Goal: Task Accomplishment & Management: Use online tool/utility

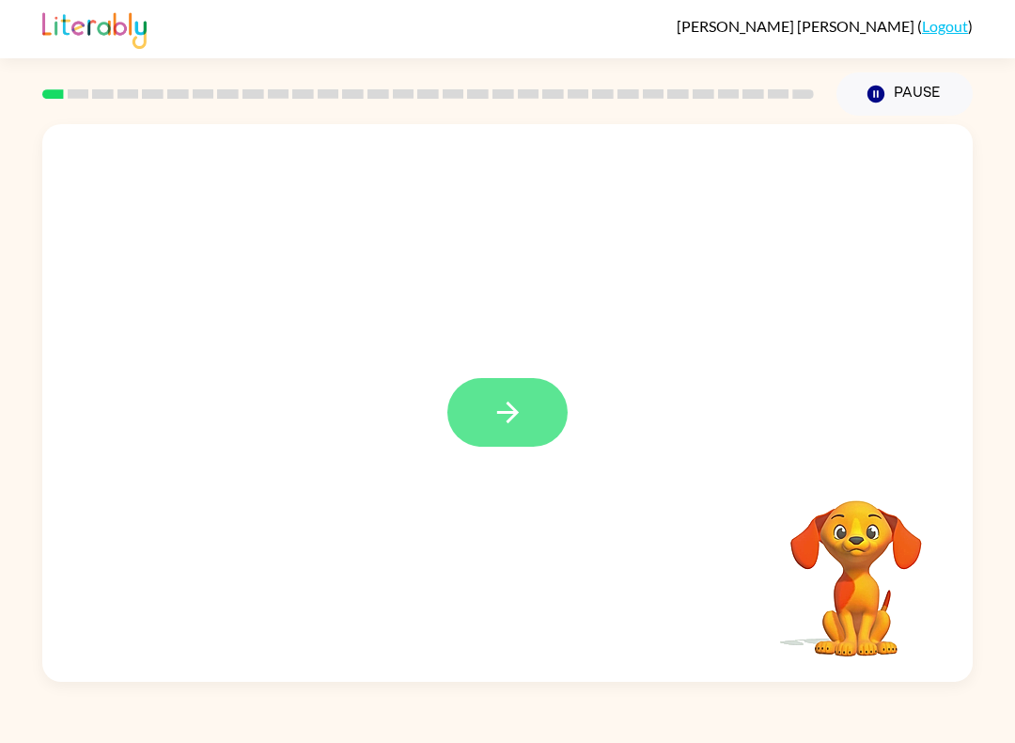
click at [511, 413] on icon "button" at bounding box center [507, 412] width 22 height 22
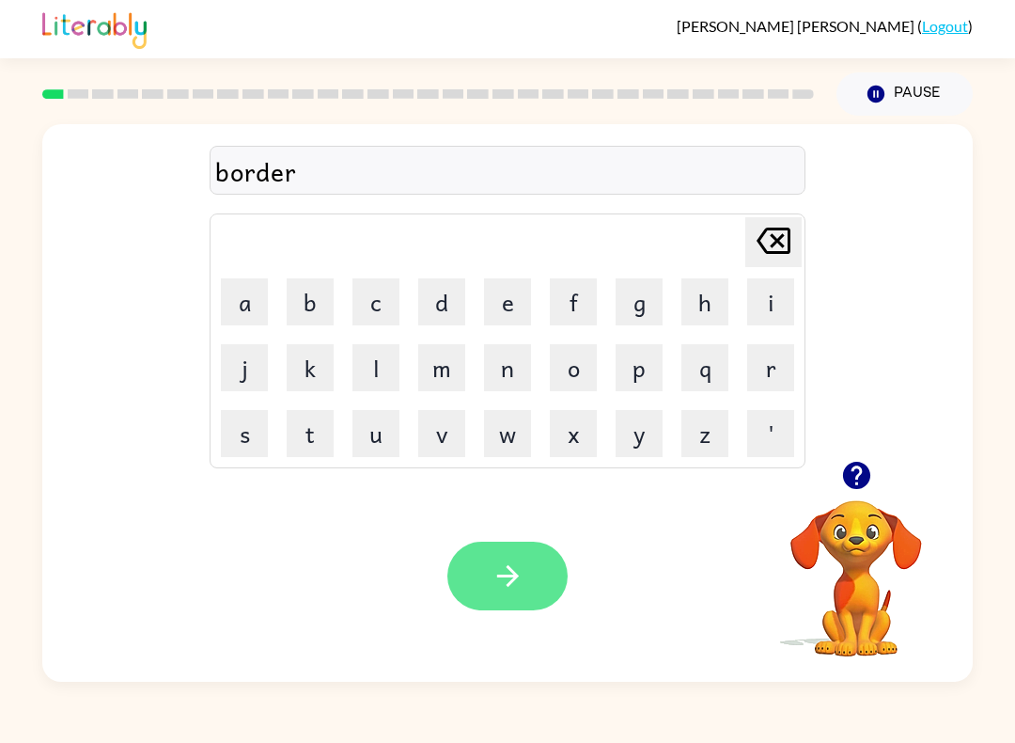
click at [504, 592] on icon "button" at bounding box center [508, 575] width 33 height 33
click at [506, 577] on icon "button" at bounding box center [507, 576] width 22 height 22
click at [514, 557] on button "button" at bounding box center [508, 576] width 120 height 69
click at [511, 568] on icon "button" at bounding box center [508, 575] width 33 height 33
click at [492, 573] on icon "button" at bounding box center [508, 575] width 33 height 33
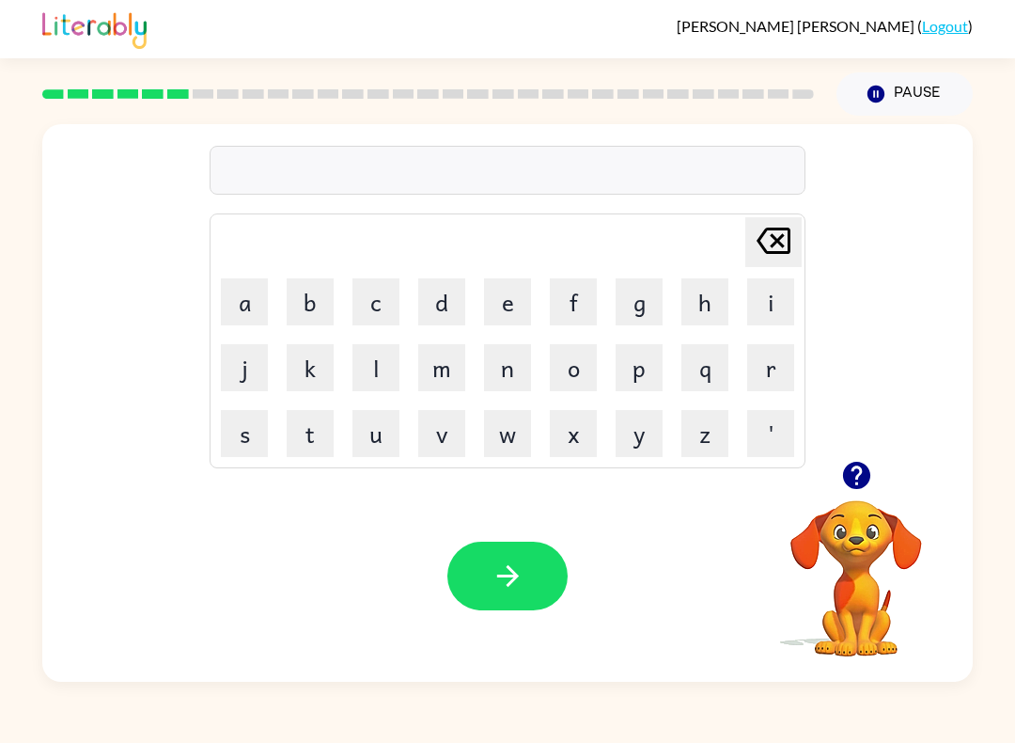
click at [857, 489] on icon "button" at bounding box center [855, 475] width 27 height 27
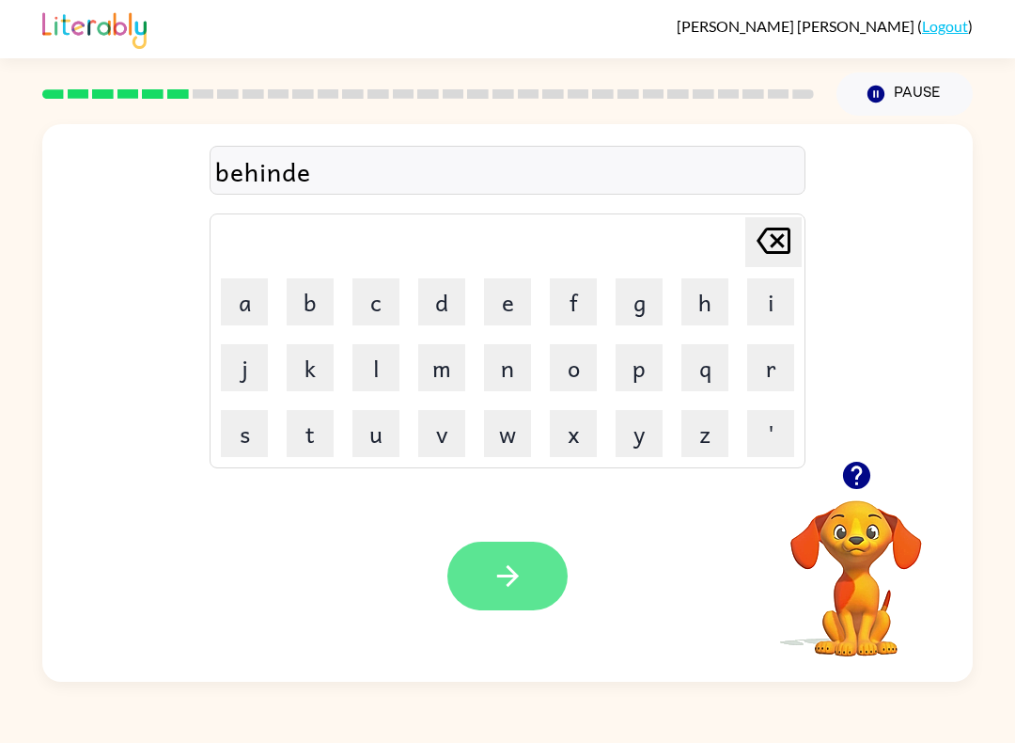
click at [494, 549] on button "button" at bounding box center [508, 576] width 120 height 69
click at [512, 578] on icon "button" at bounding box center [508, 575] width 33 height 33
click at [504, 563] on icon "button" at bounding box center [508, 575] width 33 height 33
click at [524, 557] on button "button" at bounding box center [508, 576] width 120 height 69
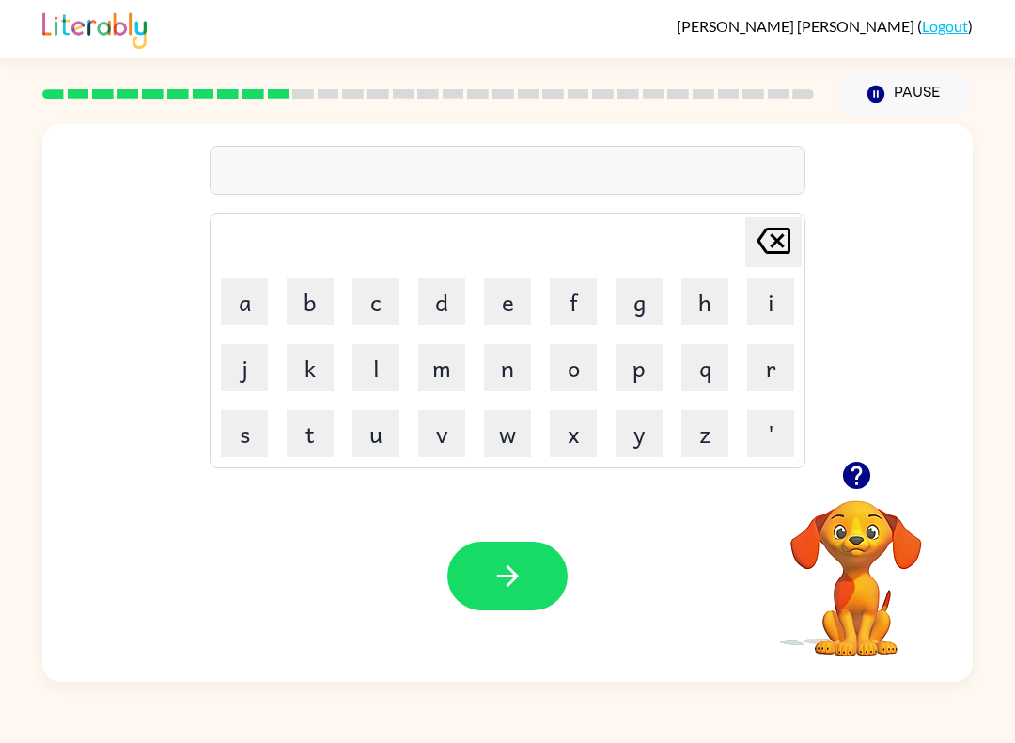
click at [851, 470] on icon "button" at bounding box center [855, 475] width 27 height 27
click at [505, 573] on icon "button" at bounding box center [508, 575] width 33 height 33
click at [505, 592] on icon "button" at bounding box center [508, 575] width 33 height 33
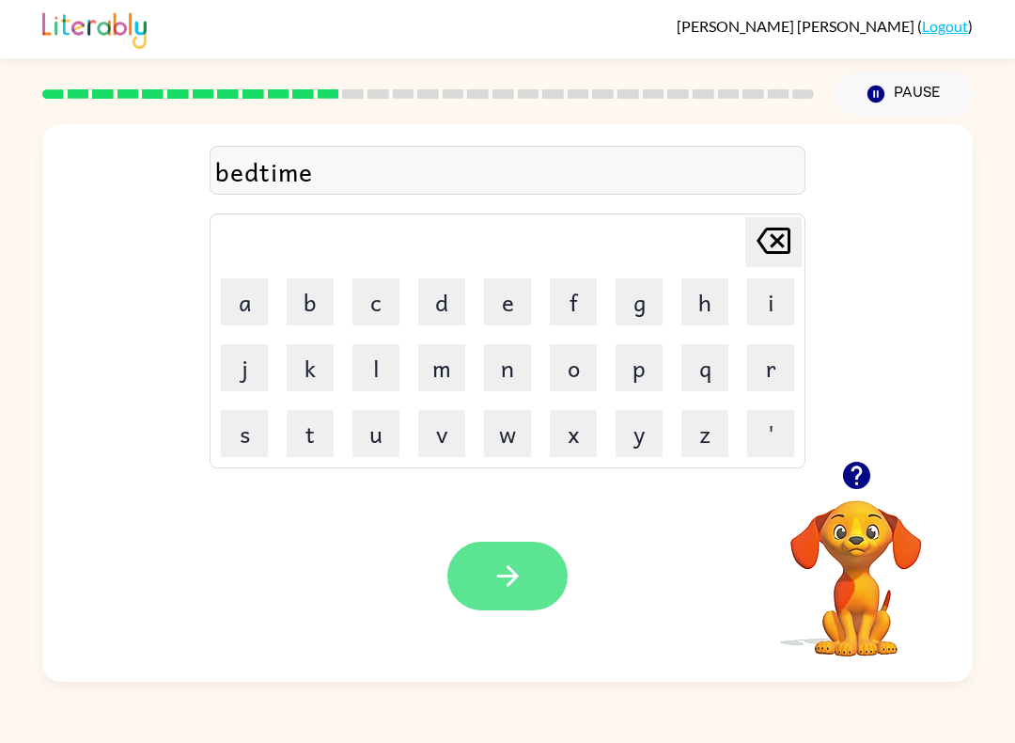
click at [505, 574] on icon "button" at bounding box center [508, 575] width 33 height 33
click at [472, 581] on button "button" at bounding box center [508, 576] width 120 height 69
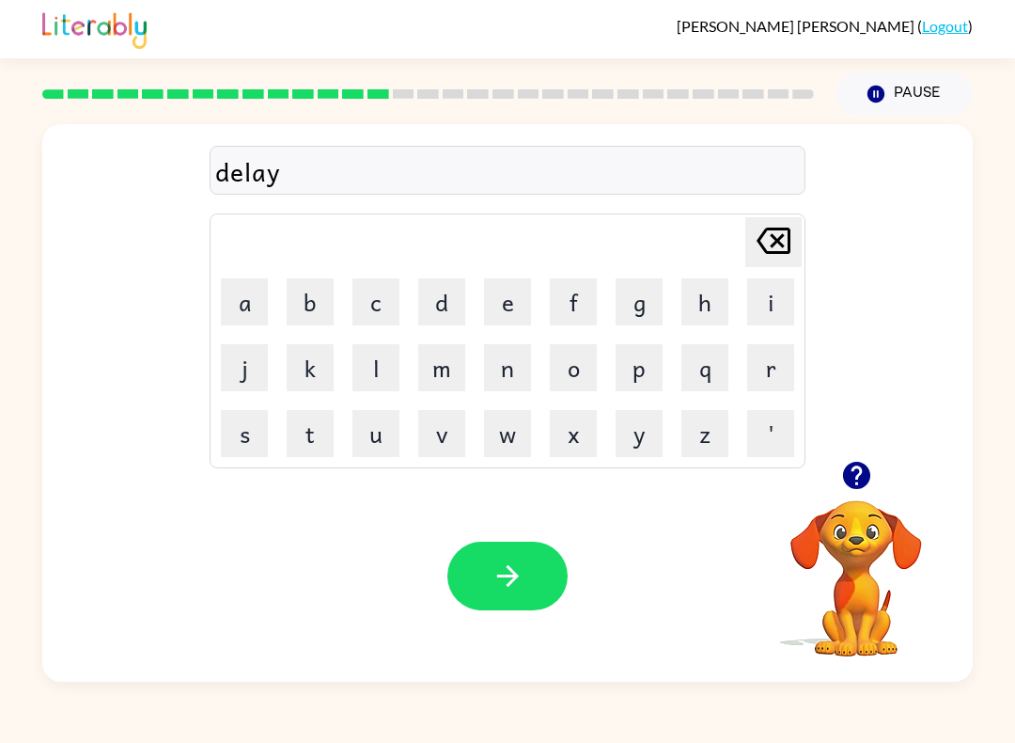
click at [477, 586] on button "button" at bounding box center [508, 576] width 120 height 69
click at [520, 602] on button "button" at bounding box center [508, 576] width 120 height 69
click at [510, 579] on icon "button" at bounding box center [508, 575] width 33 height 33
click at [533, 590] on button "button" at bounding box center [508, 576] width 120 height 69
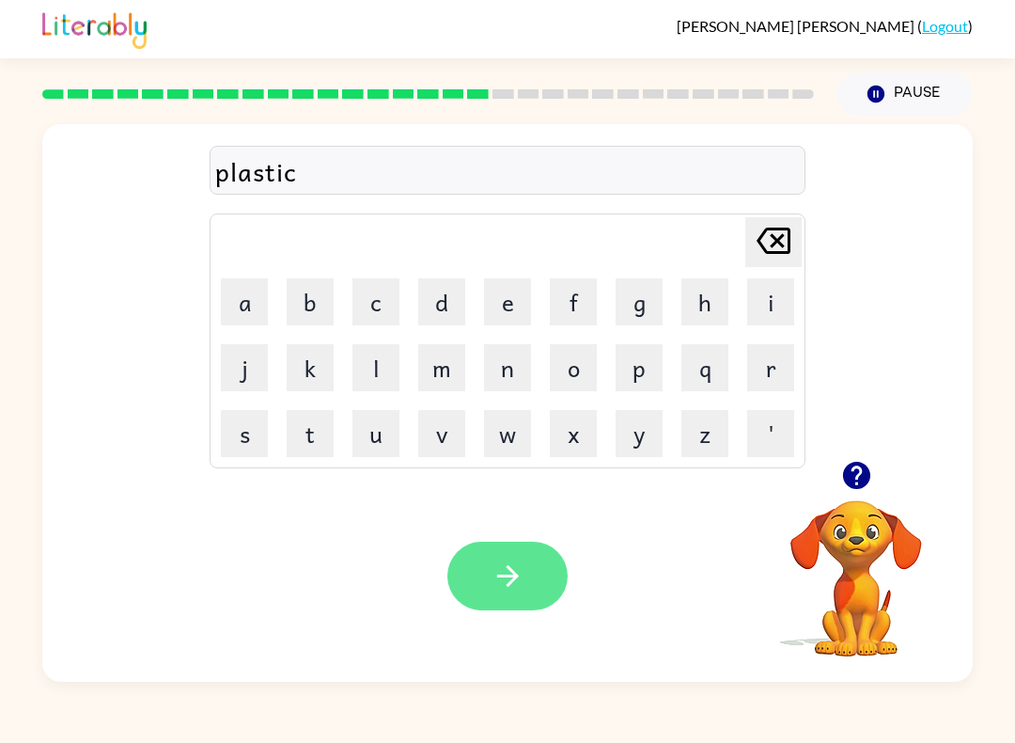
click at [505, 569] on icon "button" at bounding box center [508, 575] width 33 height 33
drag, startPoint x: 519, startPoint y: 577, endPoint x: 525, endPoint y: 597, distance: 20.5
click at [521, 582] on icon "button" at bounding box center [508, 575] width 33 height 33
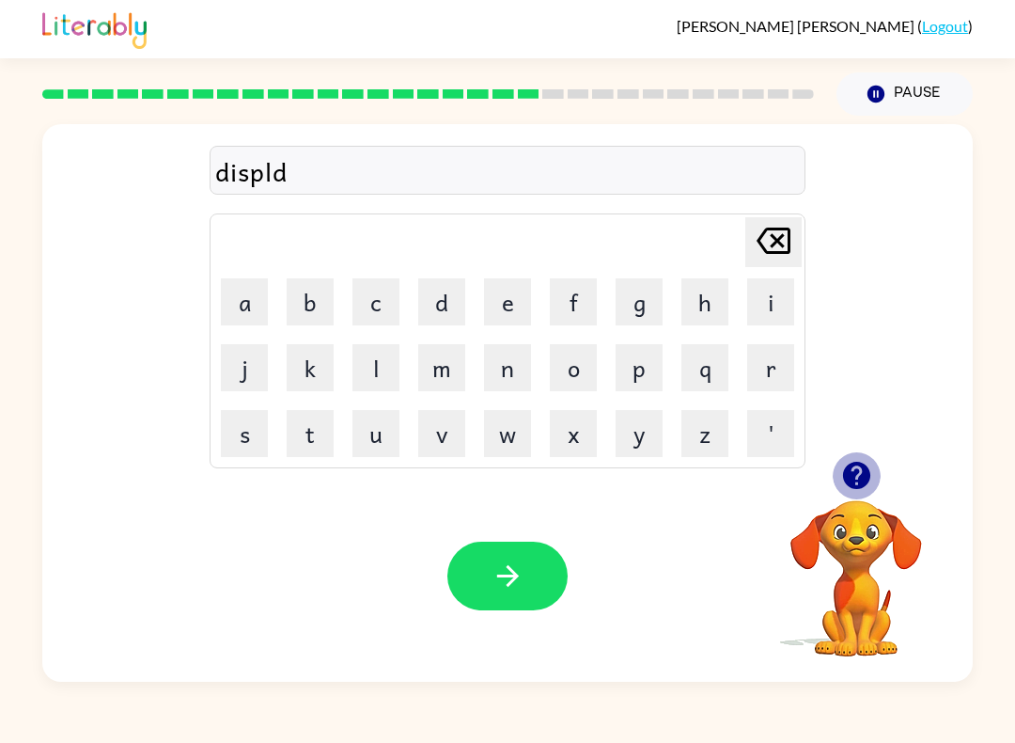
click at [854, 467] on icon "button" at bounding box center [855, 475] width 27 height 27
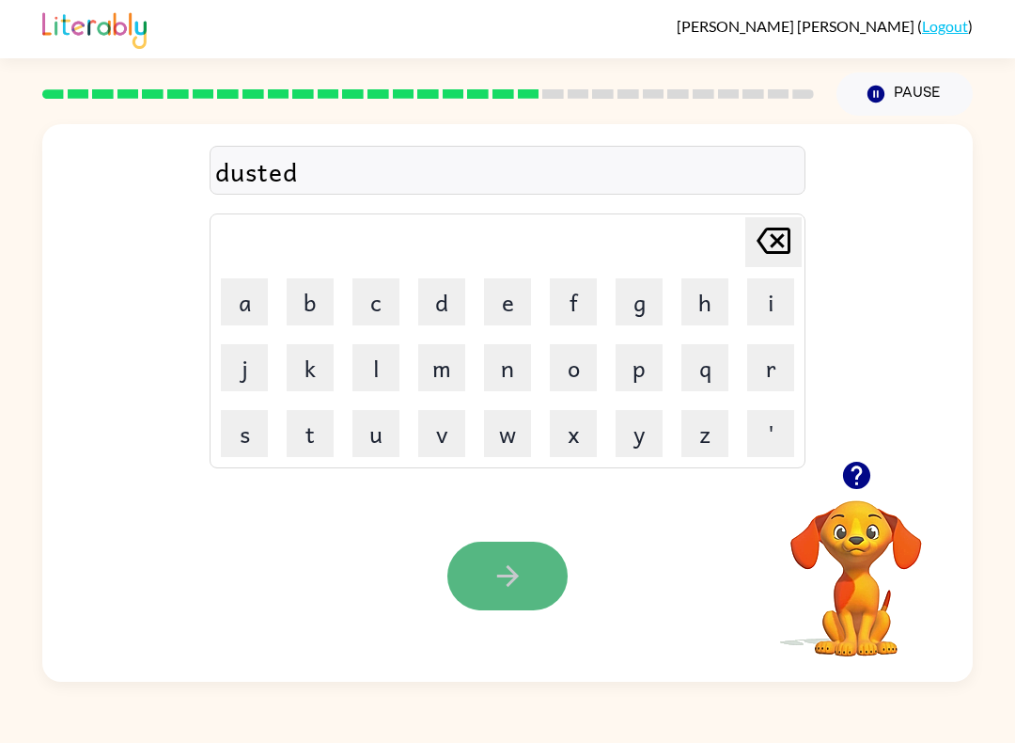
click at [505, 596] on button "button" at bounding box center [508, 576] width 120 height 69
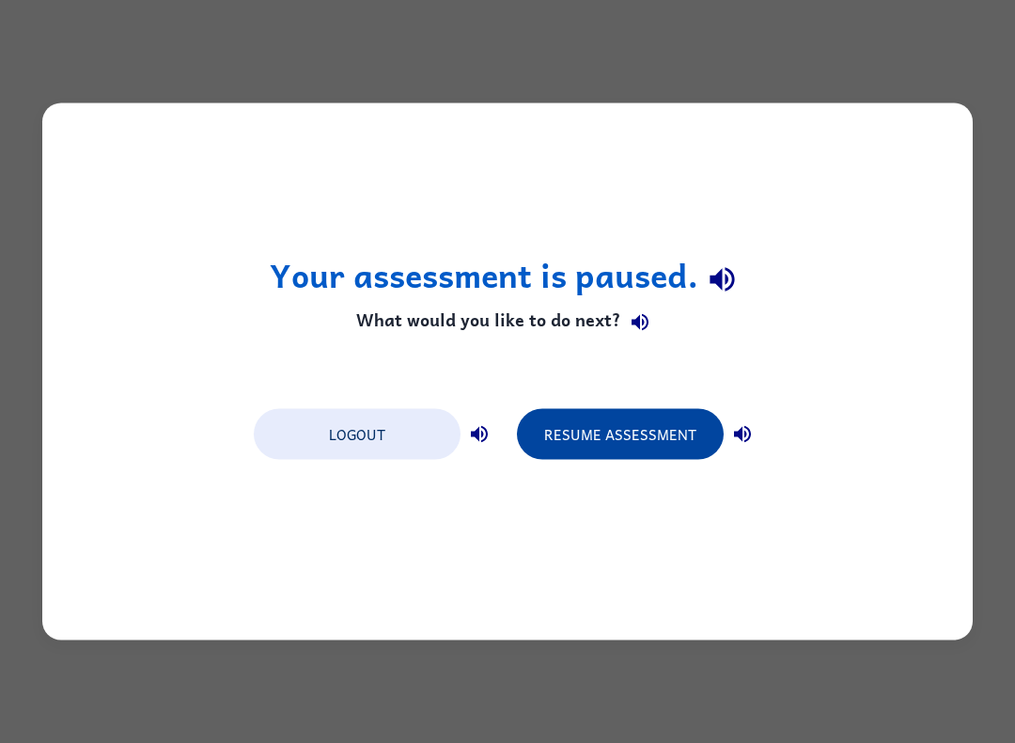
click at [628, 438] on button "Resume Assessment" at bounding box center [620, 434] width 207 height 51
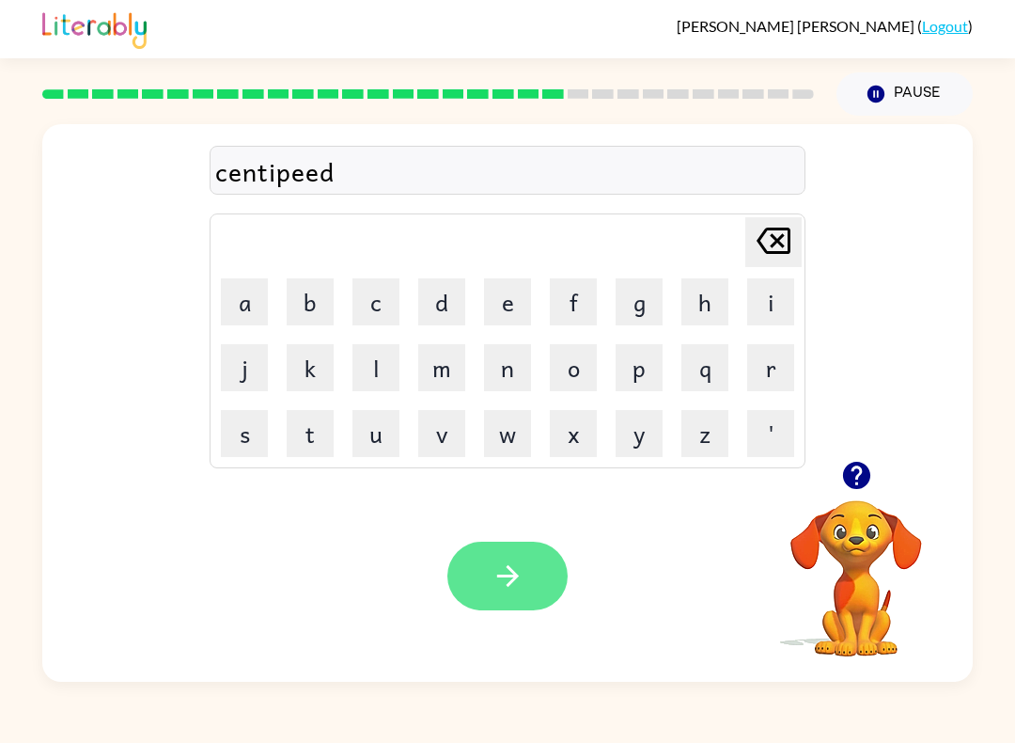
click at [500, 579] on icon "button" at bounding box center [508, 575] width 33 height 33
click at [506, 584] on icon "button" at bounding box center [508, 575] width 33 height 33
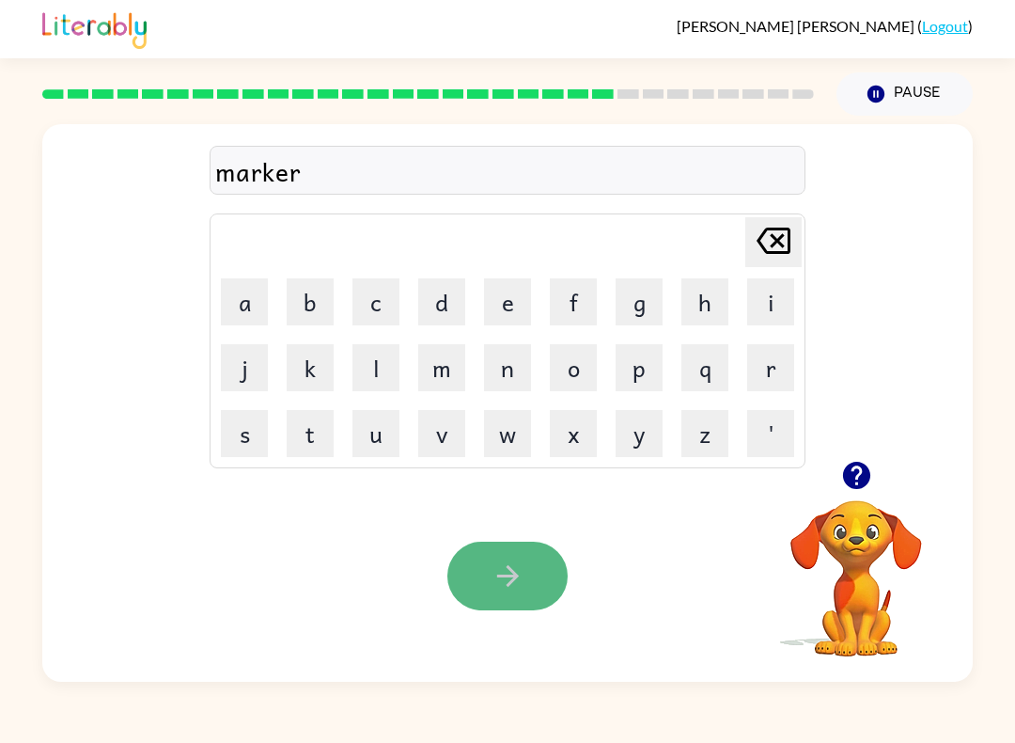
click at [518, 569] on icon "button" at bounding box center [508, 575] width 33 height 33
click at [494, 582] on icon "button" at bounding box center [508, 575] width 33 height 33
click at [502, 547] on button "button" at bounding box center [508, 576] width 120 height 69
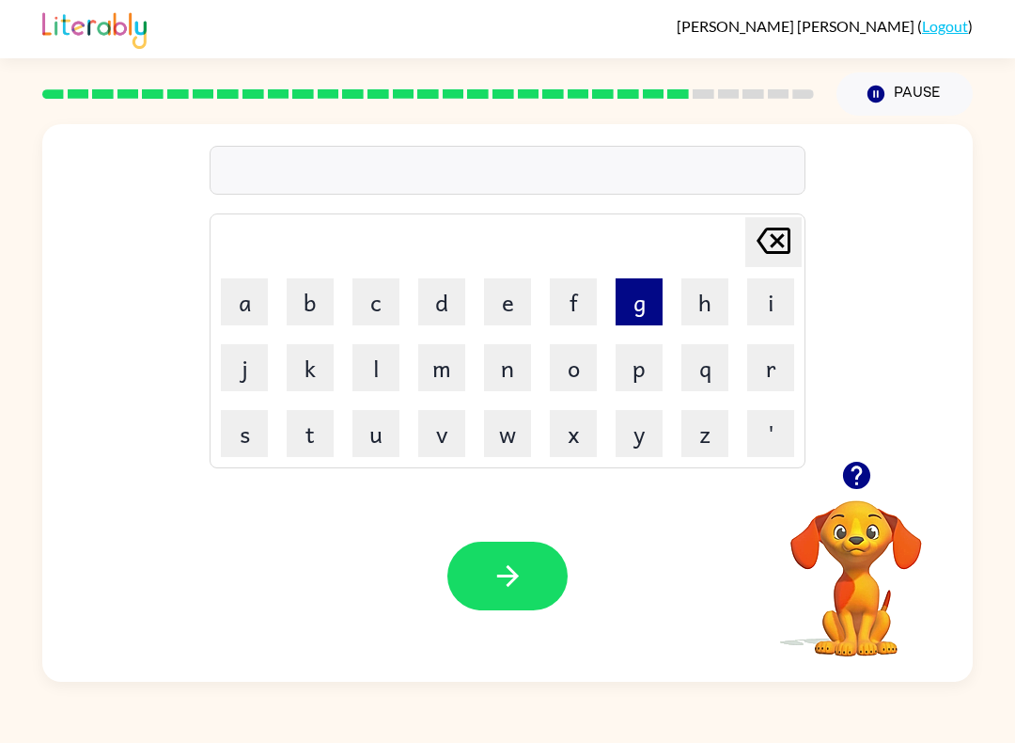
click at [643, 314] on button "g" at bounding box center [639, 301] width 47 height 47
click at [574, 371] on button "o" at bounding box center [573, 367] width 47 height 47
click at [457, 421] on button "v" at bounding box center [441, 433] width 47 height 47
click at [508, 329] on td "e" at bounding box center [508, 302] width 64 height 64
click at [491, 304] on button "e" at bounding box center [507, 301] width 47 height 47
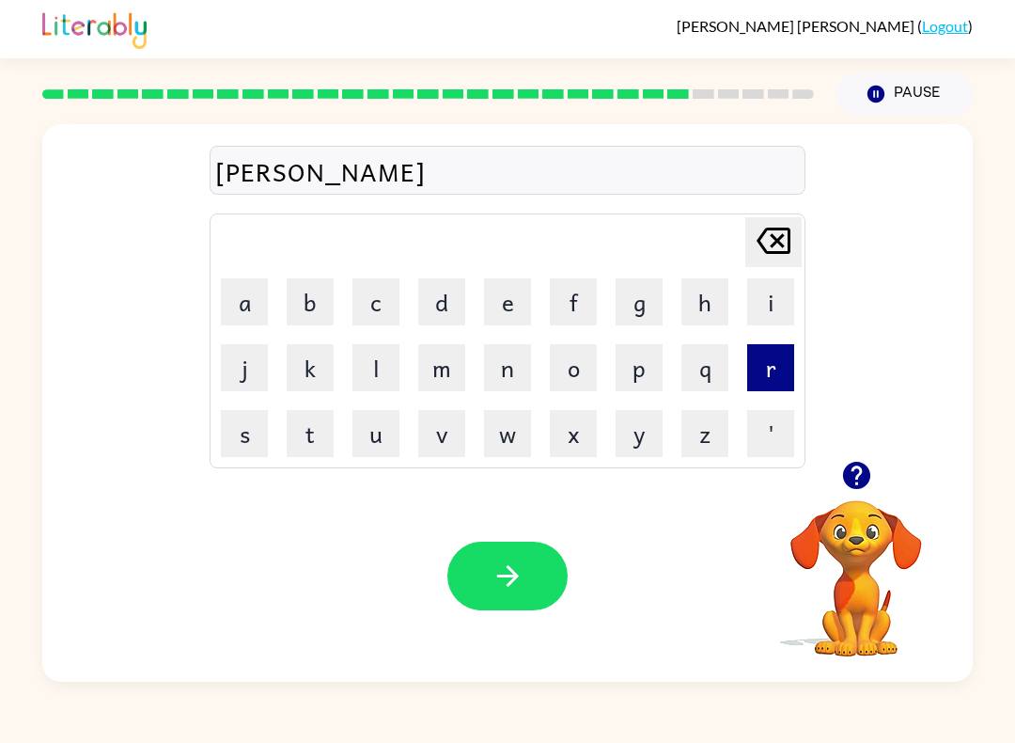
click at [759, 356] on button "r" at bounding box center [770, 367] width 47 height 47
click at [440, 378] on button "m" at bounding box center [441, 367] width 47 height 47
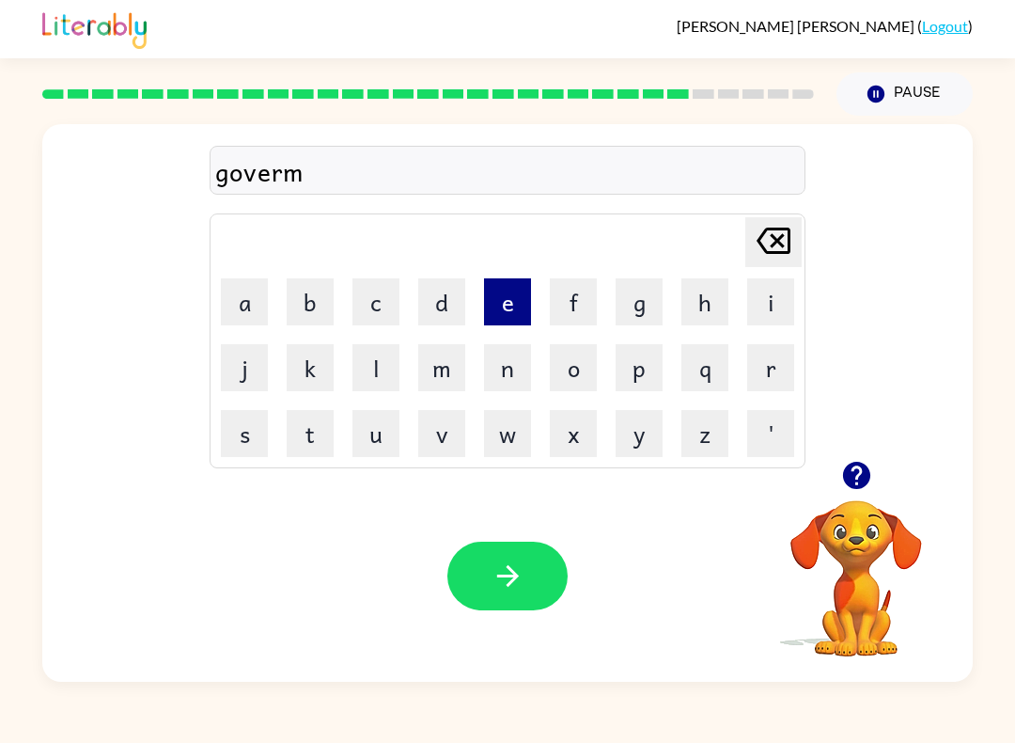
click at [512, 293] on button "e" at bounding box center [507, 301] width 47 height 47
click at [497, 368] on button "n" at bounding box center [507, 367] width 47 height 47
click at [306, 426] on button "t" at bounding box center [310, 433] width 47 height 47
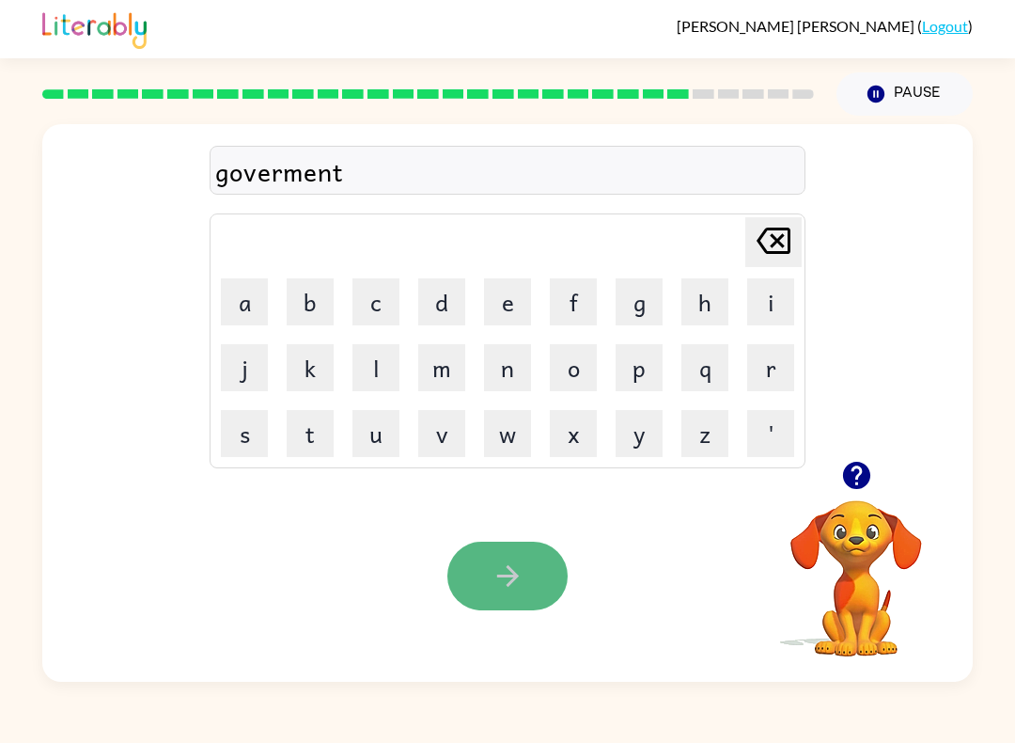
click at [486, 573] on button "button" at bounding box center [508, 576] width 120 height 69
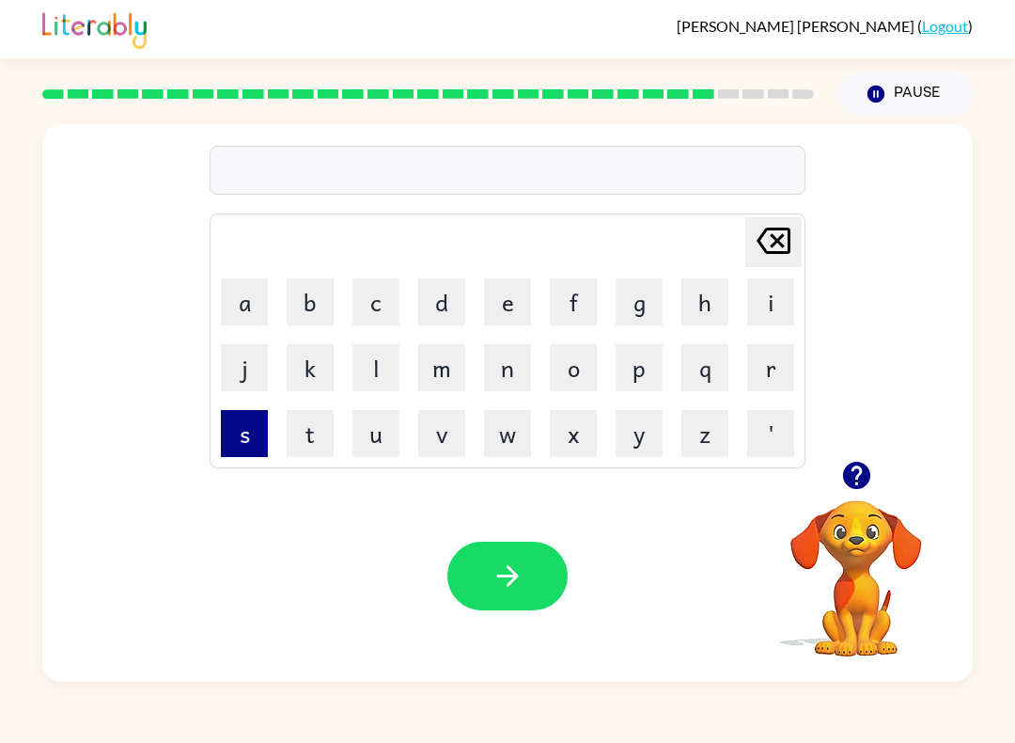
click at [253, 446] on button "s" at bounding box center [244, 433] width 47 height 47
click at [308, 449] on button "t" at bounding box center [310, 433] width 47 height 47
click at [778, 378] on button "r" at bounding box center [770, 367] width 47 height 47
click at [245, 326] on td "a" at bounding box center [244, 302] width 64 height 64
click at [774, 317] on button "i" at bounding box center [770, 301] width 47 height 47
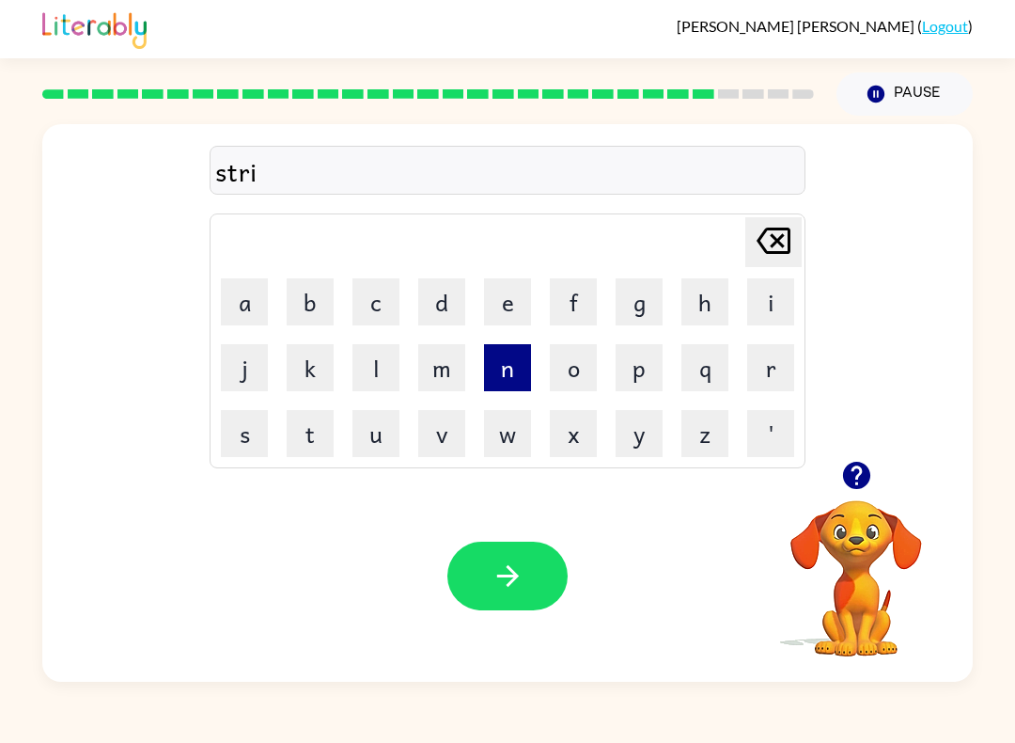
click at [504, 380] on button "n" at bounding box center [507, 367] width 47 height 47
click at [259, 159] on div "strin" at bounding box center [507, 170] width 585 height 39
click at [254, 176] on div "strin" at bounding box center [507, 170] width 585 height 39
click at [256, 177] on div "strin" at bounding box center [507, 170] width 585 height 39
click at [243, 285] on button "a" at bounding box center [244, 301] width 47 height 47
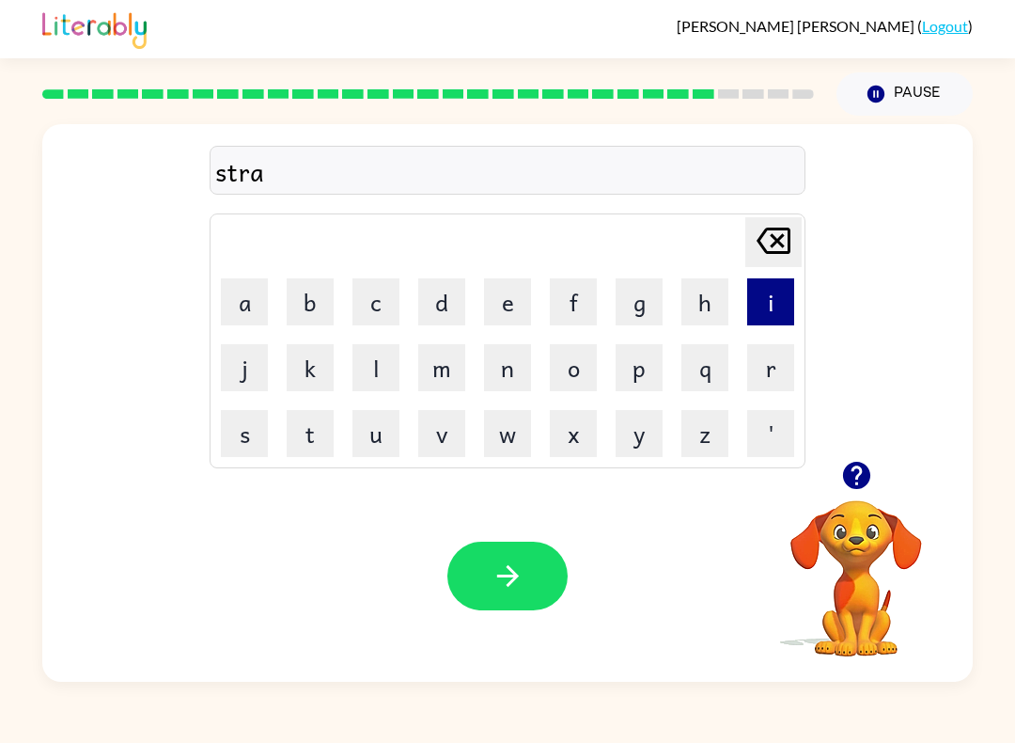
click at [774, 294] on button "i" at bounding box center [770, 301] width 47 height 47
click at [516, 376] on button "n" at bounding box center [507, 367] width 47 height 47
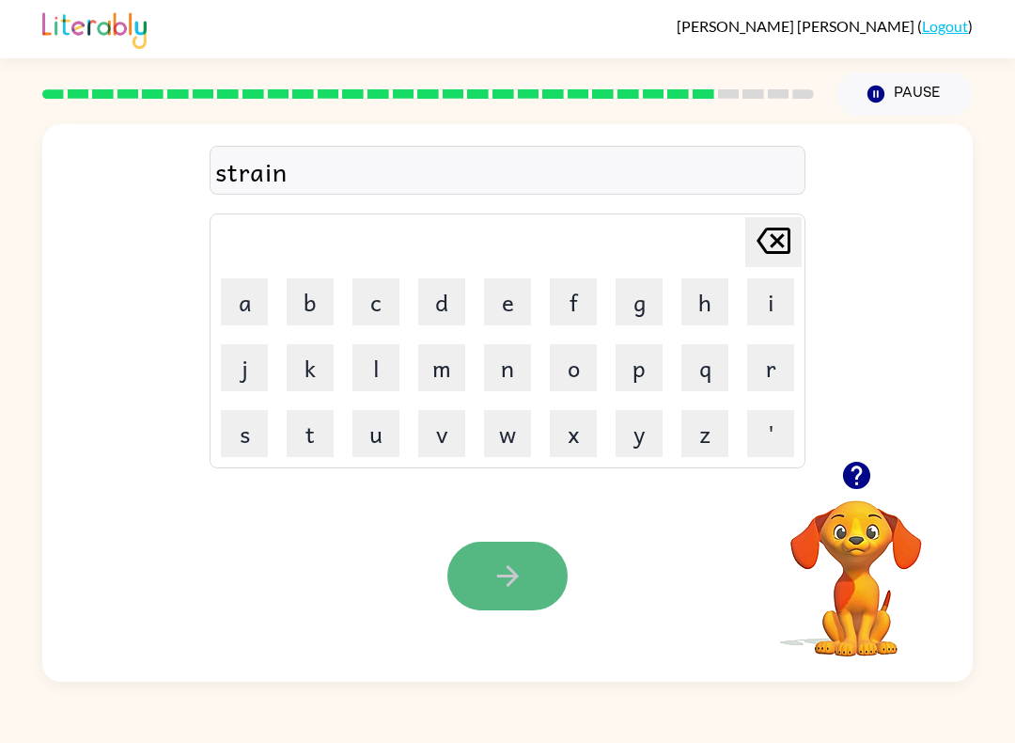
click at [503, 566] on icon "button" at bounding box center [508, 575] width 33 height 33
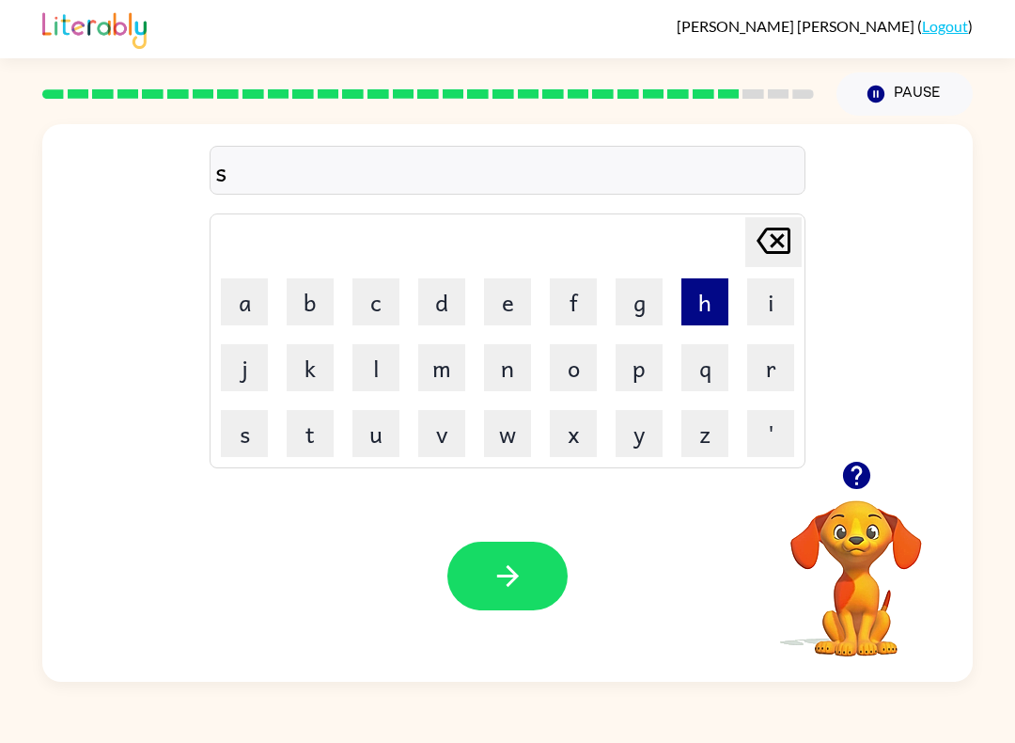
click at [709, 311] on button "h" at bounding box center [705, 301] width 47 height 47
click at [241, 303] on button "a" at bounding box center [244, 301] width 47 height 47
click at [651, 364] on button "p" at bounding box center [639, 367] width 47 height 47
click at [518, 316] on button "e" at bounding box center [507, 301] width 47 height 47
click at [854, 493] on button "button" at bounding box center [857, 475] width 48 height 48
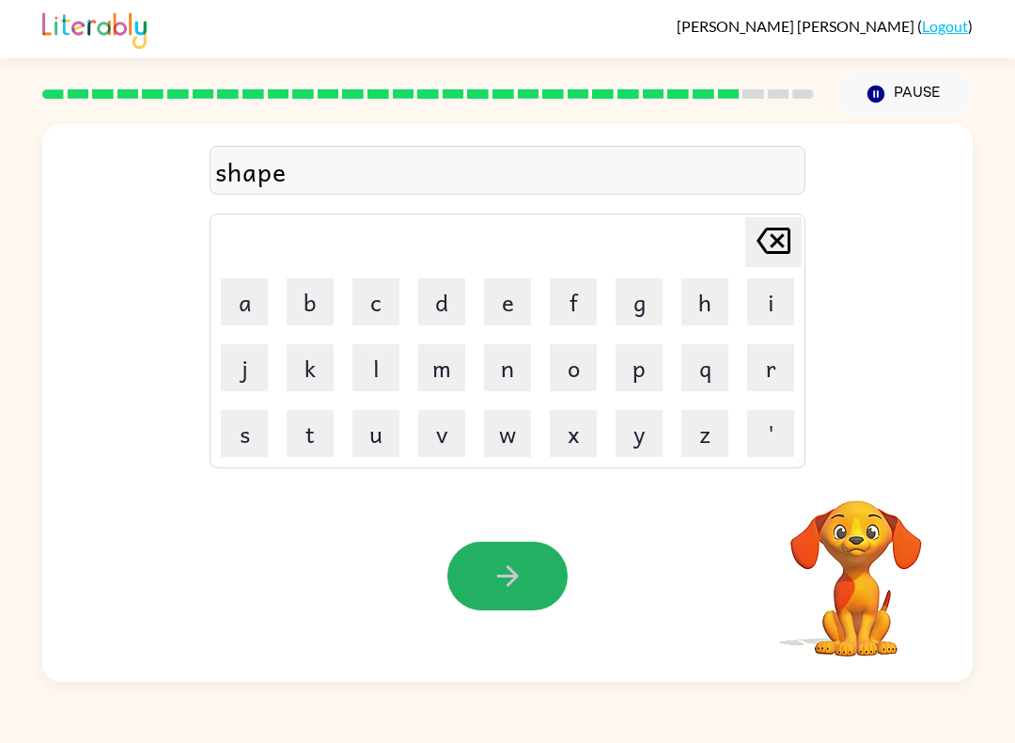
click at [526, 574] on button "button" at bounding box center [508, 576] width 120 height 69
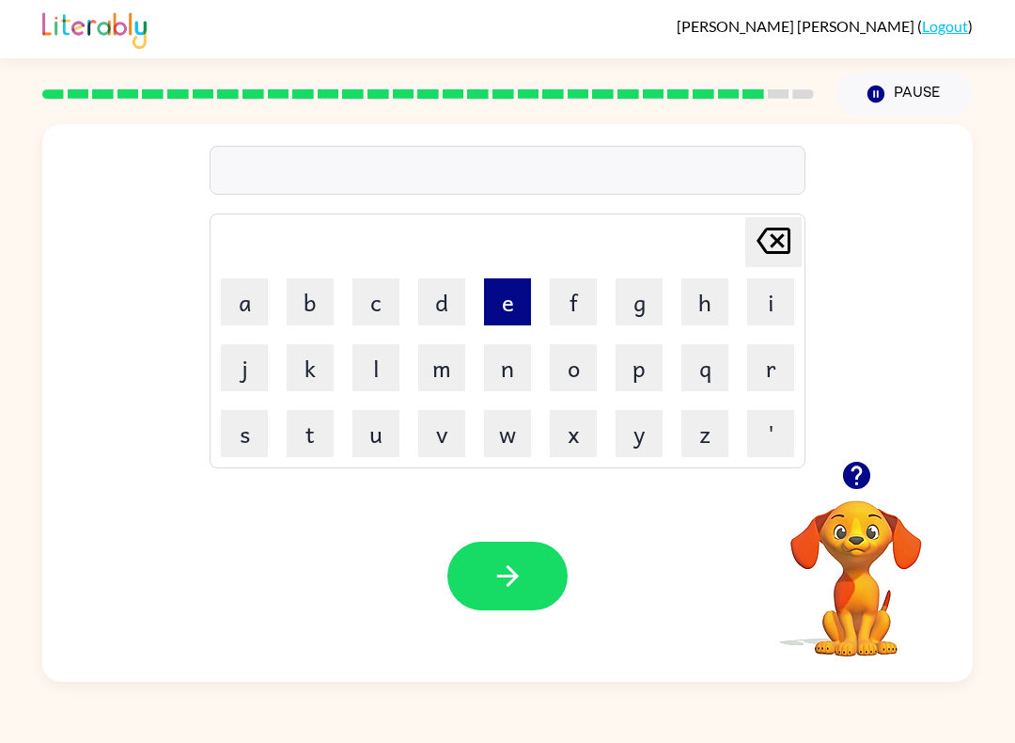
click at [496, 291] on button "e" at bounding box center [507, 301] width 47 height 47
click at [368, 327] on td "c" at bounding box center [376, 302] width 64 height 64
click at [363, 377] on button "l" at bounding box center [376, 367] width 47 height 47
click at [513, 314] on button "e" at bounding box center [507, 301] width 47 height 47
click at [513, 362] on button "n" at bounding box center [507, 367] width 47 height 47
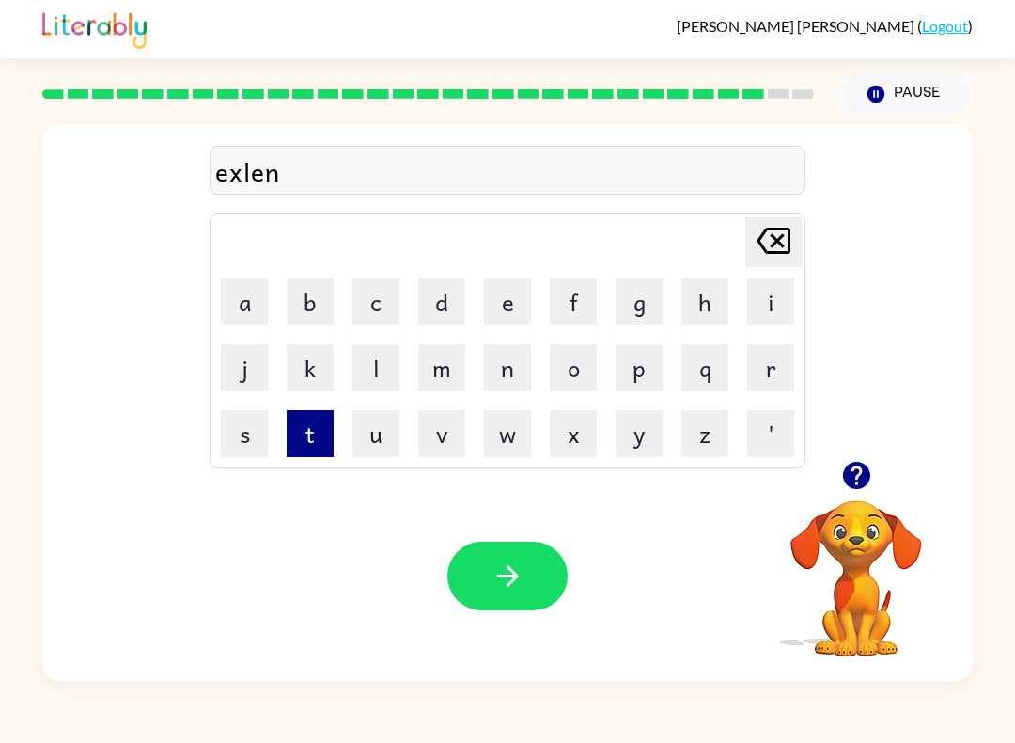
click at [309, 445] on button "t" at bounding box center [310, 433] width 47 height 47
click at [382, 316] on button "c" at bounding box center [376, 301] width 47 height 47
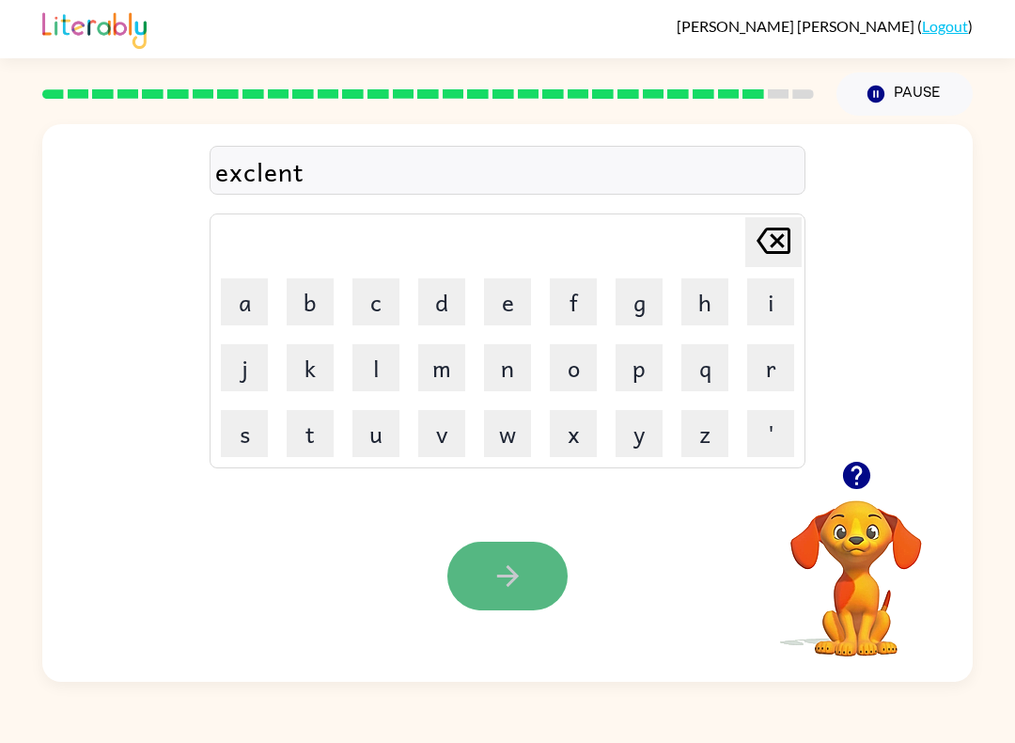
drag, startPoint x: 541, startPoint y: 544, endPoint x: 527, endPoint y: 552, distance: 15.2
click at [528, 552] on button "button" at bounding box center [508, 576] width 120 height 69
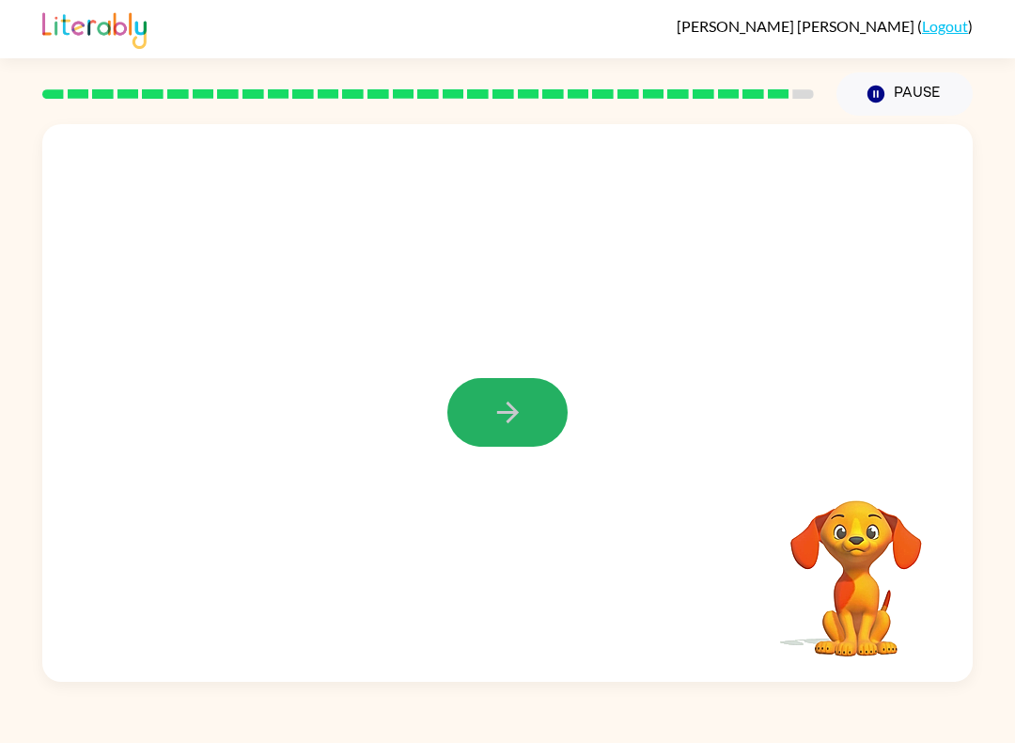
click at [544, 432] on button "button" at bounding box center [508, 412] width 120 height 69
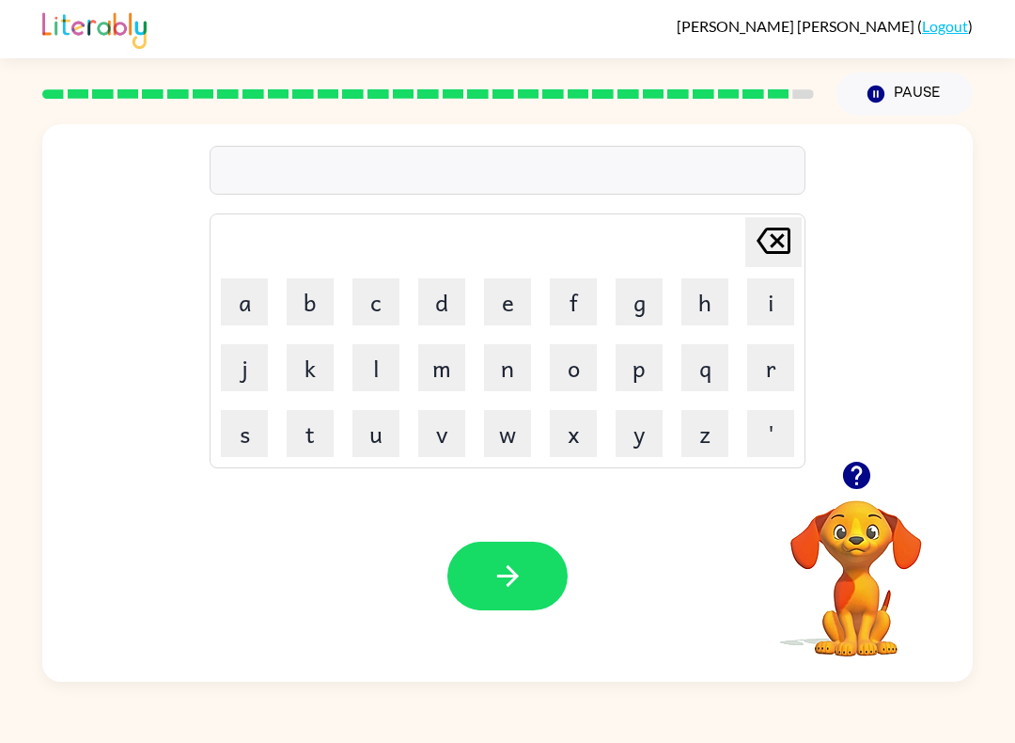
click at [873, 479] on icon "button" at bounding box center [857, 475] width 33 height 33
click at [866, 471] on icon "button" at bounding box center [855, 475] width 27 height 27
click at [510, 578] on icon "button" at bounding box center [508, 575] width 33 height 33
